Goal: Transaction & Acquisition: Purchase product/service

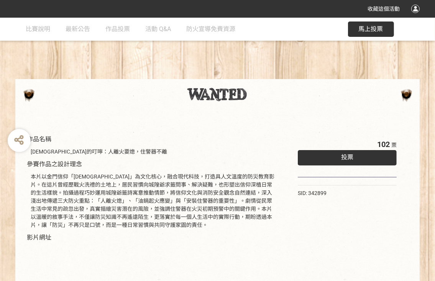
click at [362, 160] on div "投票" at bounding box center [347, 157] width 99 height 15
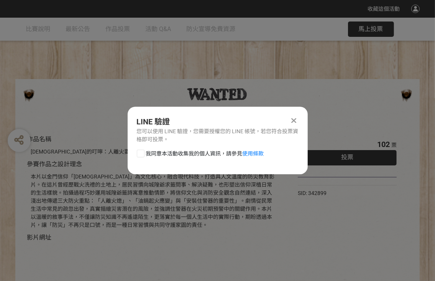
click at [293, 119] on icon at bounding box center [293, 121] width 5 height 8
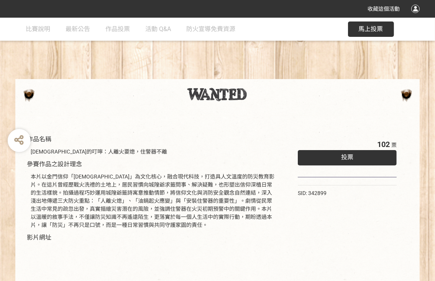
click at [356, 156] on div "投票" at bounding box center [347, 157] width 99 height 15
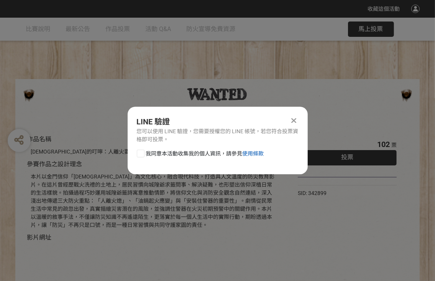
click at [255, 154] on link "使用條款" at bounding box center [253, 153] width 21 height 6
click at [256, 154] on link "使用條款" at bounding box center [253, 153] width 21 height 6
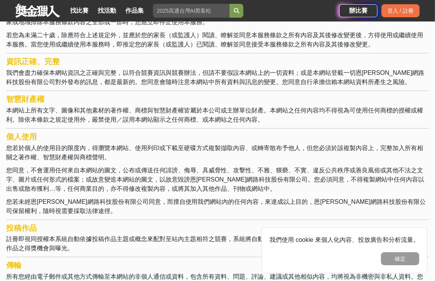
scroll to position [115, 0]
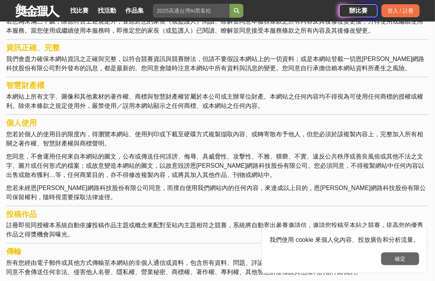
click at [401, 259] on button "確定" at bounding box center [400, 258] width 38 height 13
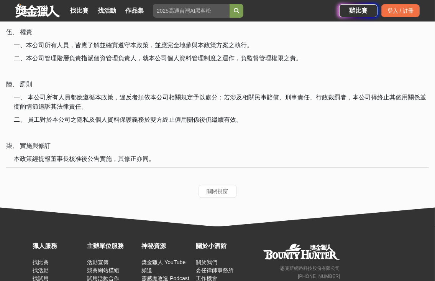
scroll to position [1127, 0]
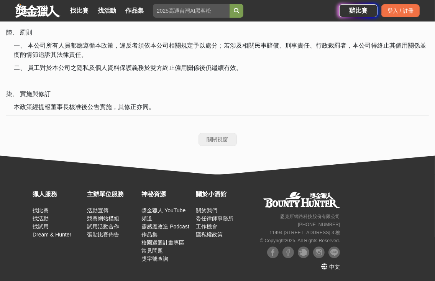
click at [224, 139] on button "關閉視窗" at bounding box center [218, 139] width 38 height 13
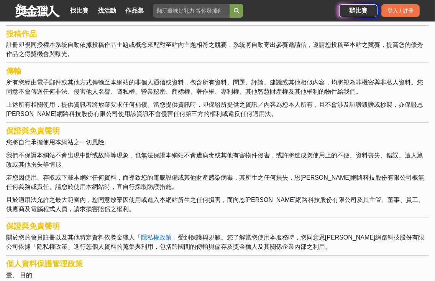
scroll to position [192, 0]
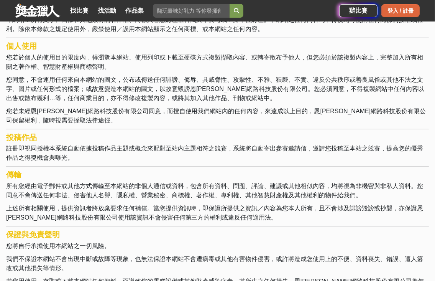
click at [400, 12] on div "登入 / 註冊" at bounding box center [400, 10] width 38 height 13
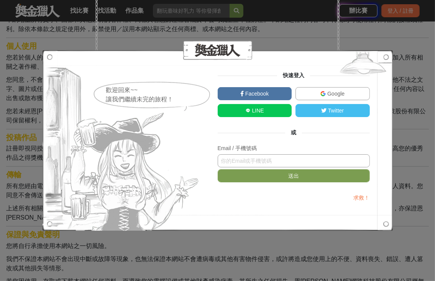
click at [253, 162] on input "text" at bounding box center [294, 160] width 152 height 13
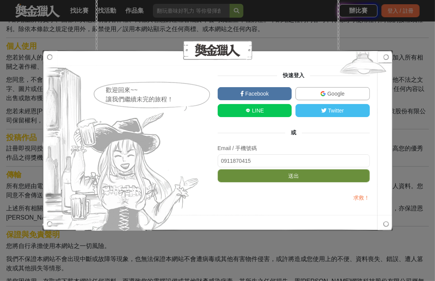
type input "0911870415"
click at [273, 170] on button "送出" at bounding box center [294, 175] width 152 height 13
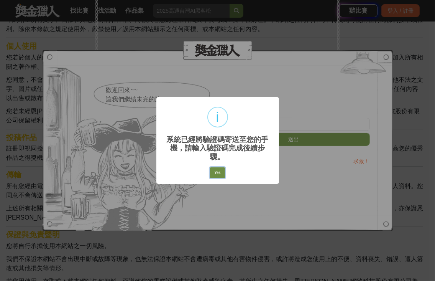
click at [221, 168] on button "Yes" at bounding box center [217, 172] width 15 height 11
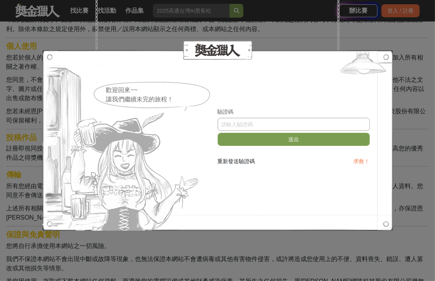
click at [227, 123] on input "text" at bounding box center [294, 124] width 152 height 13
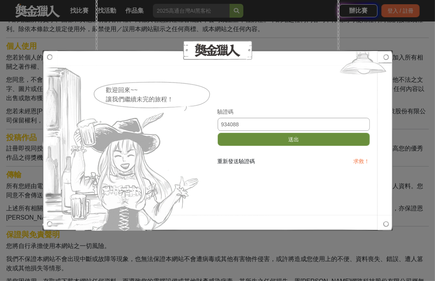
type input "934088"
click at [296, 133] on button "送出" at bounding box center [294, 139] width 152 height 13
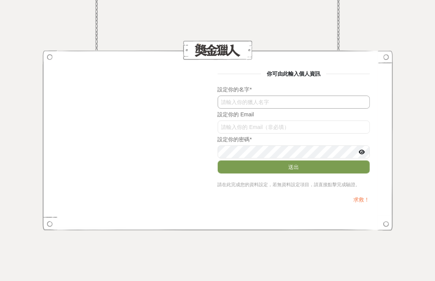
click at [289, 102] on input "text" at bounding box center [294, 101] width 152 height 13
type input "[PERSON_NAME]"
click at [267, 130] on input "text" at bounding box center [294, 126] width 152 height 13
type input "lisa1114@mail.kinmen.gov.tw"
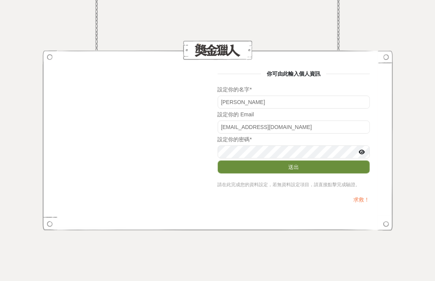
click at [297, 169] on button "送出" at bounding box center [294, 166] width 152 height 13
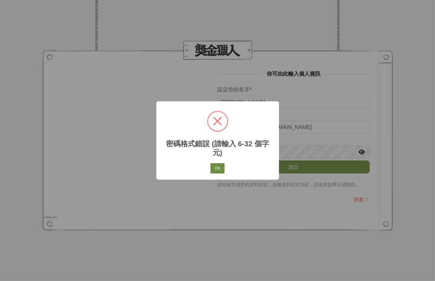
click at [218, 165] on button "OK" at bounding box center [217, 168] width 14 height 11
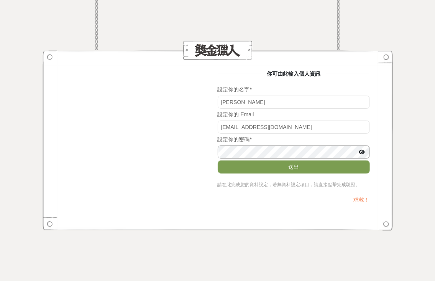
click at [201, 146] on div "你可由此輸入個人資訊 設定你的名字 * 董麗華 設定你的 Email lisa1114@mail.kinmen.gov.tw 設定你的密碼 * 送出 請在此完…" at bounding box center [218, 140] width 304 height 141
click at [286, 167] on button "送出" at bounding box center [294, 166] width 152 height 13
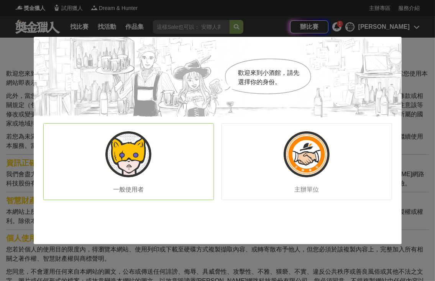
click at [137, 176] on div "一般使用者" at bounding box center [128, 161] width 171 height 77
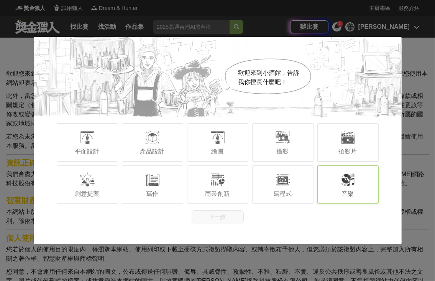
click at [351, 190] on span "音樂" at bounding box center [348, 193] width 12 height 7
click at [235, 215] on button "下一步" at bounding box center [218, 216] width 52 height 13
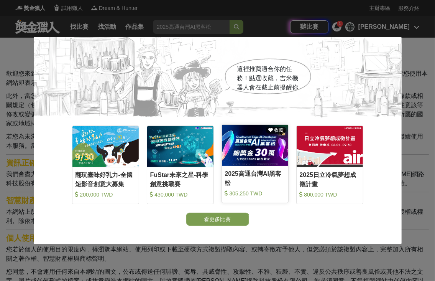
click at [238, 159] on img at bounding box center [255, 145] width 66 height 41
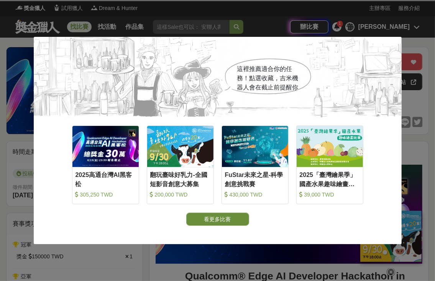
click at [231, 220] on button "看更多比賽" at bounding box center [217, 218] width 63 height 13
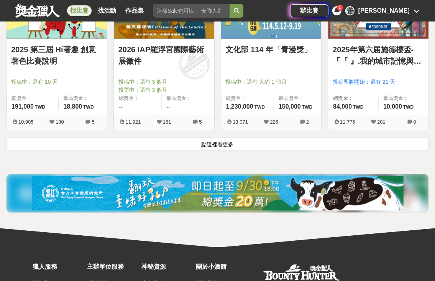
scroll to position [997, 0]
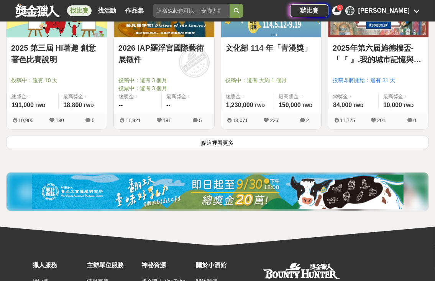
click at [221, 142] on button "點這裡看更多" at bounding box center [217, 142] width 423 height 13
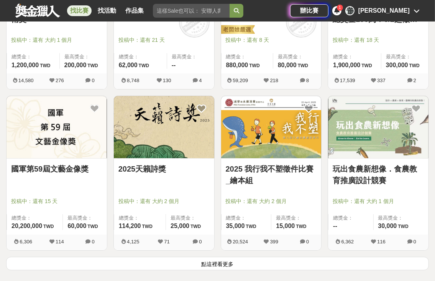
scroll to position [1917, 0]
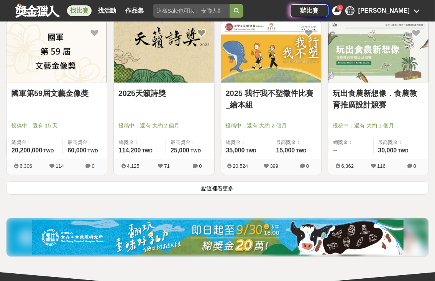
click at [226, 188] on button "點這裡看更多" at bounding box center [217, 187] width 423 height 13
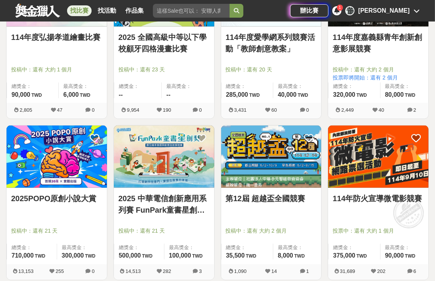
scroll to position [2530, 0]
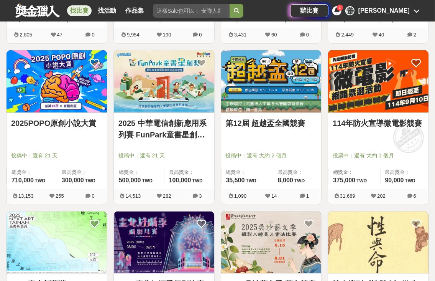
click at [392, 120] on link "114年防火宣導微電影競賽" at bounding box center [378, 123] width 91 height 12
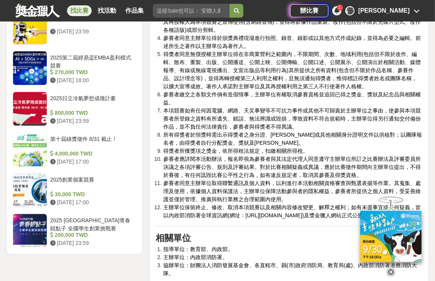
scroll to position [1188, 0]
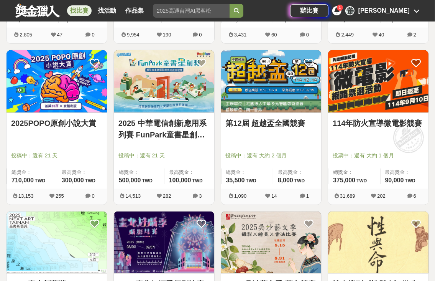
scroll to position [2338, 0]
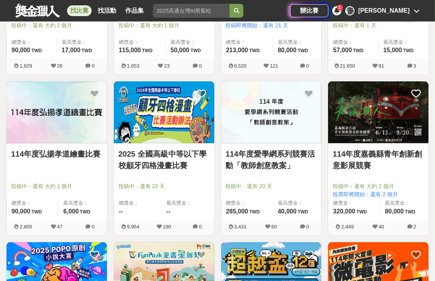
click at [198, 12] on input "search" at bounding box center [191, 11] width 77 height 14
type input "城隍"
click at [235, 12] on icon "submit" at bounding box center [236, 10] width 5 height 5
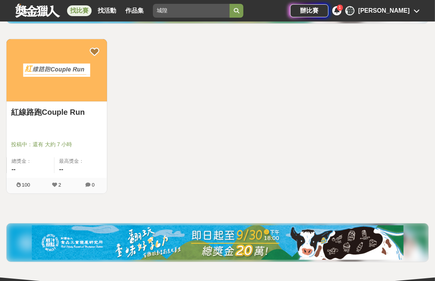
scroll to position [14, 0]
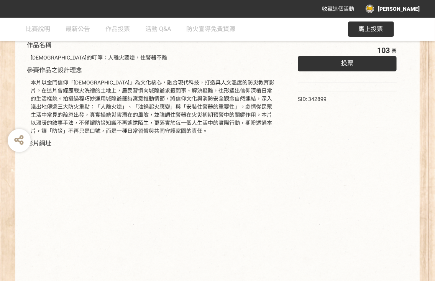
scroll to position [38, 0]
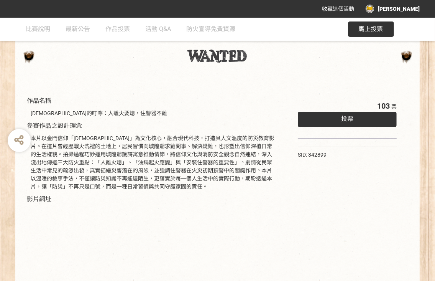
click at [347, 121] on span "投票" at bounding box center [347, 118] width 12 height 7
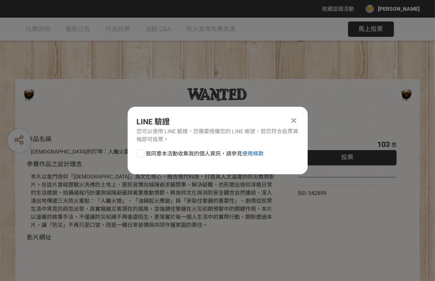
click at [254, 154] on link "使用條款" at bounding box center [253, 153] width 21 height 6
click at [258, 153] on link "使用條款" at bounding box center [253, 153] width 21 height 6
click at [260, 152] on link "使用條款" at bounding box center [253, 153] width 21 height 6
click at [201, 155] on span "我同意本活動收集我的個人資訊，請參見 使用條款" at bounding box center [205, 154] width 118 height 8
click at [142, 155] on input "我同意本活動收集我的個人資訊，請參見 使用條款" at bounding box center [139, 153] width 5 height 5
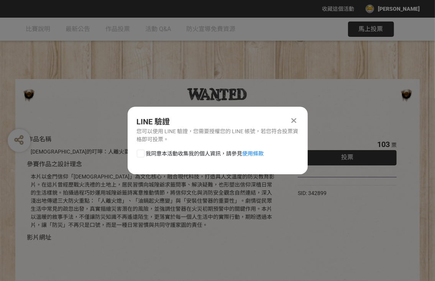
checkbox input "false"
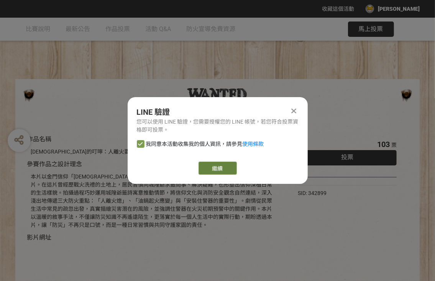
click at [225, 165] on link "繼續" at bounding box center [218, 167] width 38 height 13
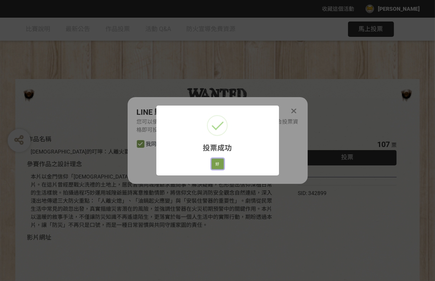
drag, startPoint x: 221, startPoint y: 163, endPoint x: 281, endPoint y: 127, distance: 70.0
click at [223, 161] on button "好" at bounding box center [218, 163] width 12 height 11
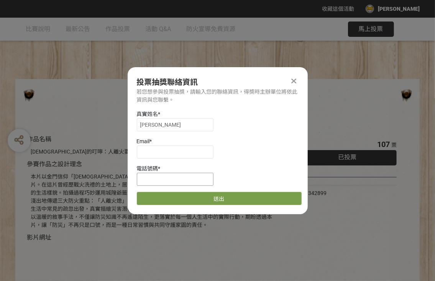
click at [194, 179] on input at bounding box center [175, 179] width 77 height 13
type input "0911870415"
type input "lisa1114@mail.kinmen.gov.tw"
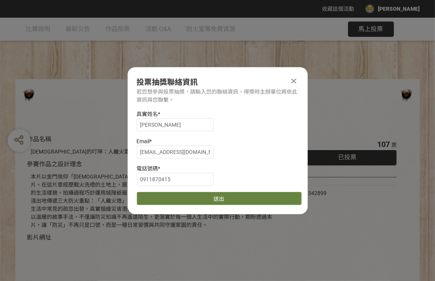
click at [216, 196] on button "送出" at bounding box center [219, 198] width 165 height 13
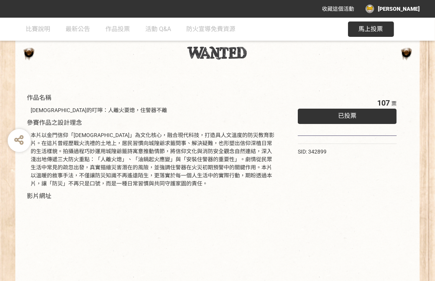
scroll to position [28, 0]
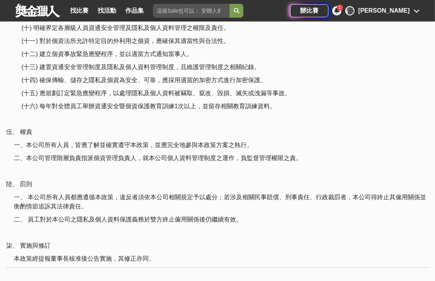
scroll to position [1035, 0]
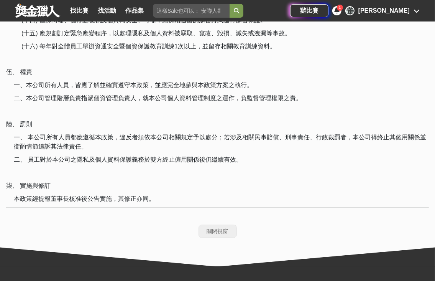
click at [218, 231] on button "關閉視窗" at bounding box center [218, 231] width 38 height 13
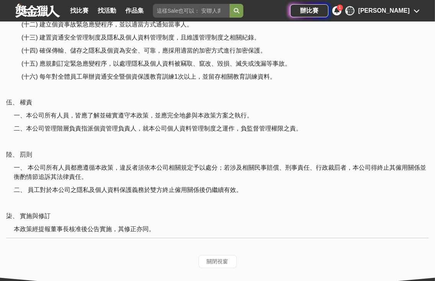
scroll to position [974, 0]
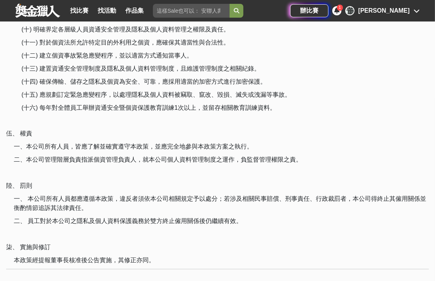
click at [340, 9] on icon at bounding box center [336, 10] width 5 height 6
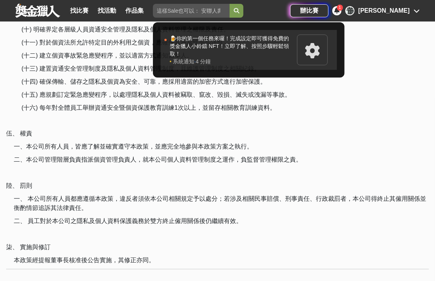
click at [293, 46] on div "🍺你的第一個任務來囉！完成設定即可獲得免費的獎金獵人小鈴鐺 NFT！立即了解、按照步驟輕鬆領取！" at bounding box center [231, 46] width 123 height 23
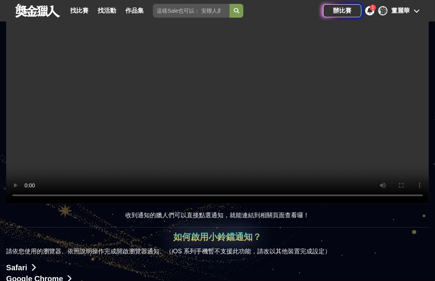
scroll to position [153, 0]
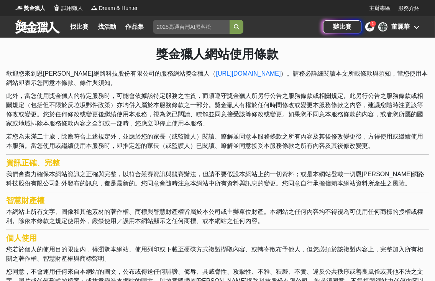
click at [401, 27] on div "董麗華" at bounding box center [400, 26] width 18 height 9
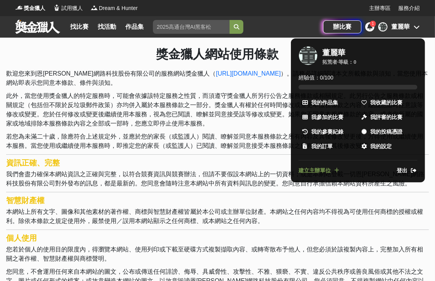
click at [405, 169] on span "登出" at bounding box center [402, 170] width 11 height 8
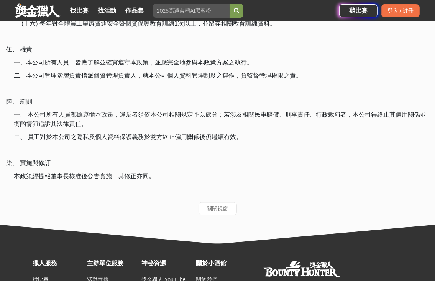
scroll to position [1127, 0]
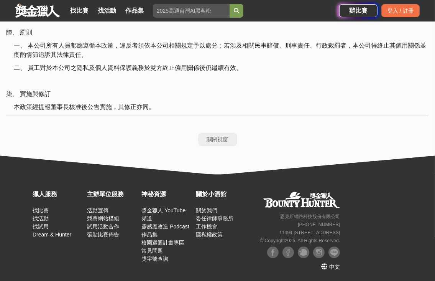
click at [217, 139] on button "關閉視窗" at bounding box center [218, 139] width 38 height 13
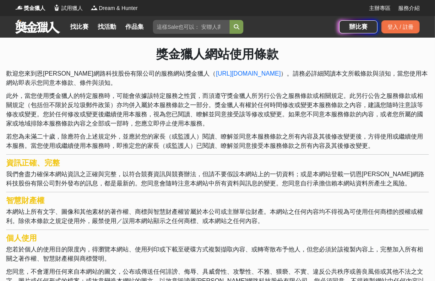
click at [17, 163] on strong "資訊正確、完整" at bounding box center [33, 162] width 54 height 8
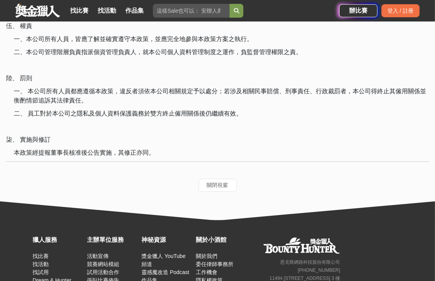
scroll to position [1127, 0]
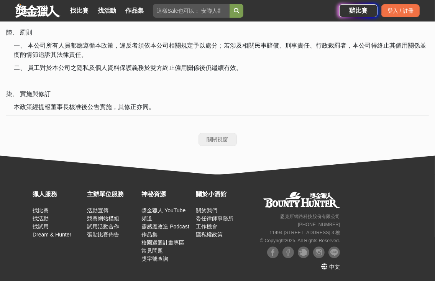
click at [209, 138] on button "關閉視窗" at bounding box center [218, 139] width 38 height 13
